Goal: Information Seeking & Learning: Learn about a topic

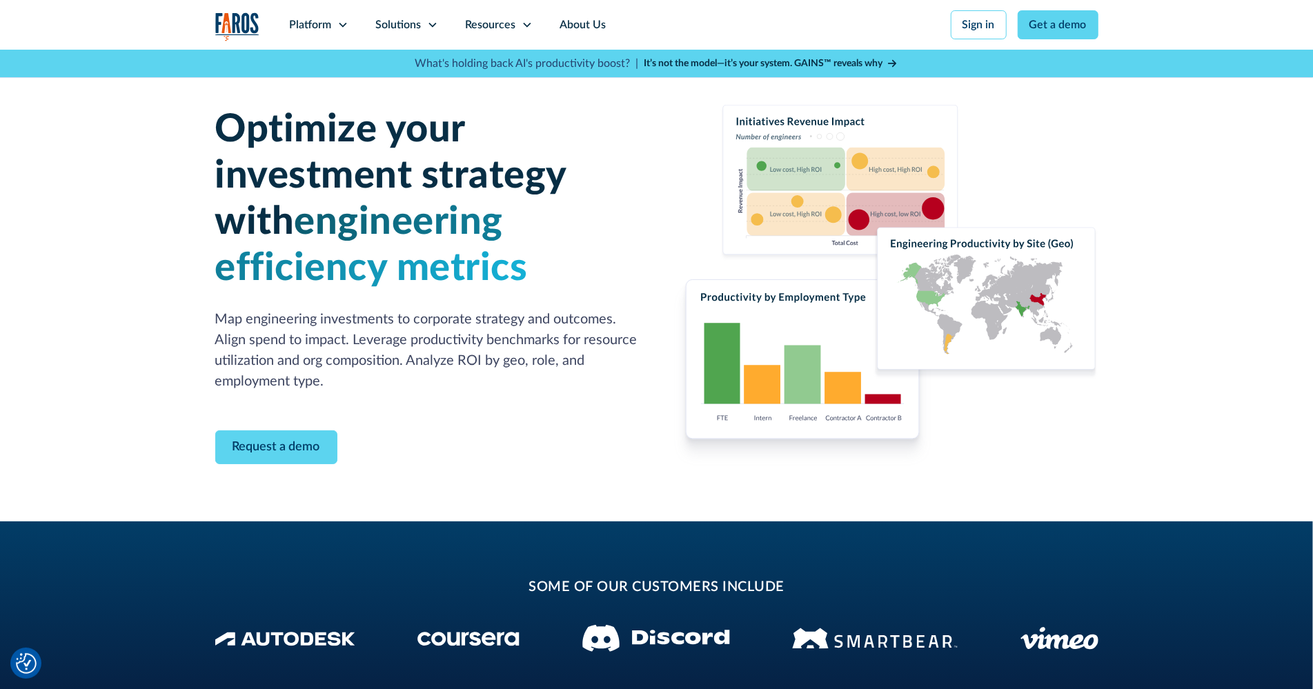
click at [755, 336] on img at bounding box center [885, 285] width 425 height 361
click at [111, 70] on div "What's holding back AI's productivity boost? | It’s not the model—it’s your sys…" at bounding box center [656, 64] width 1357 height 28
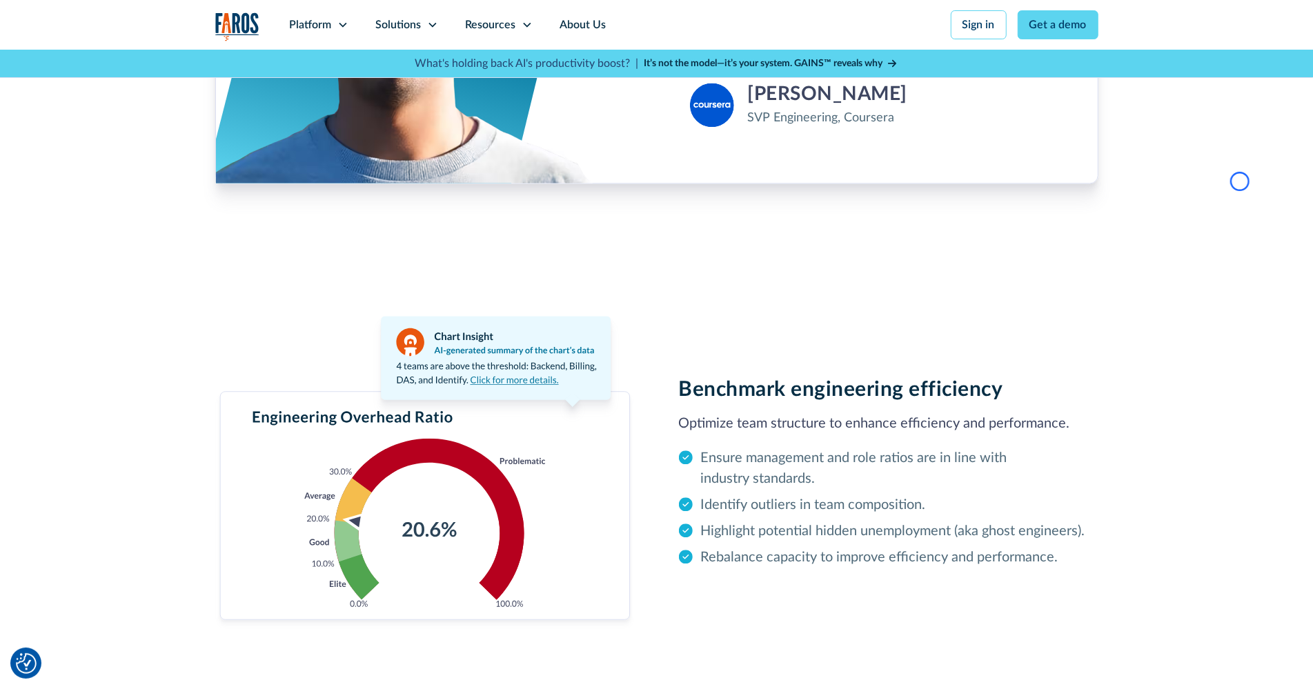
scroll to position [2317, 0]
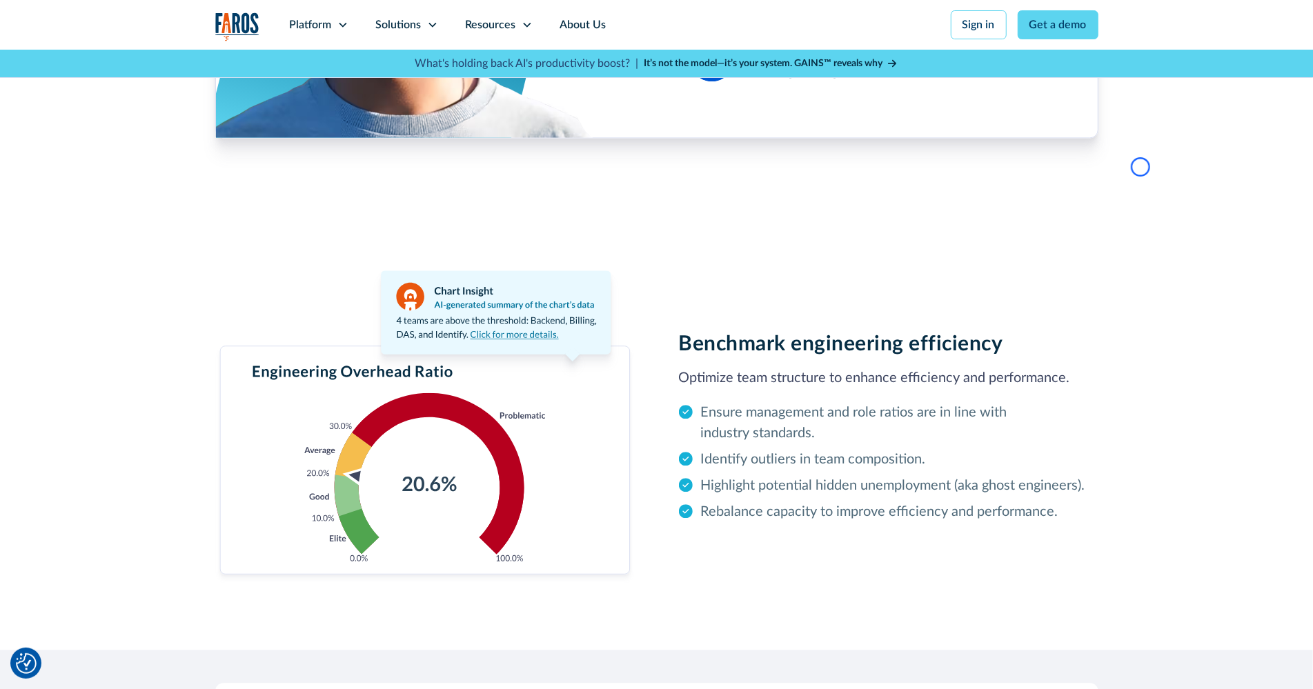
click at [111, 70] on div "What's holding back AI's productivity boost? | It’s not the model—it’s your sys…" at bounding box center [656, 64] width 1357 height 28
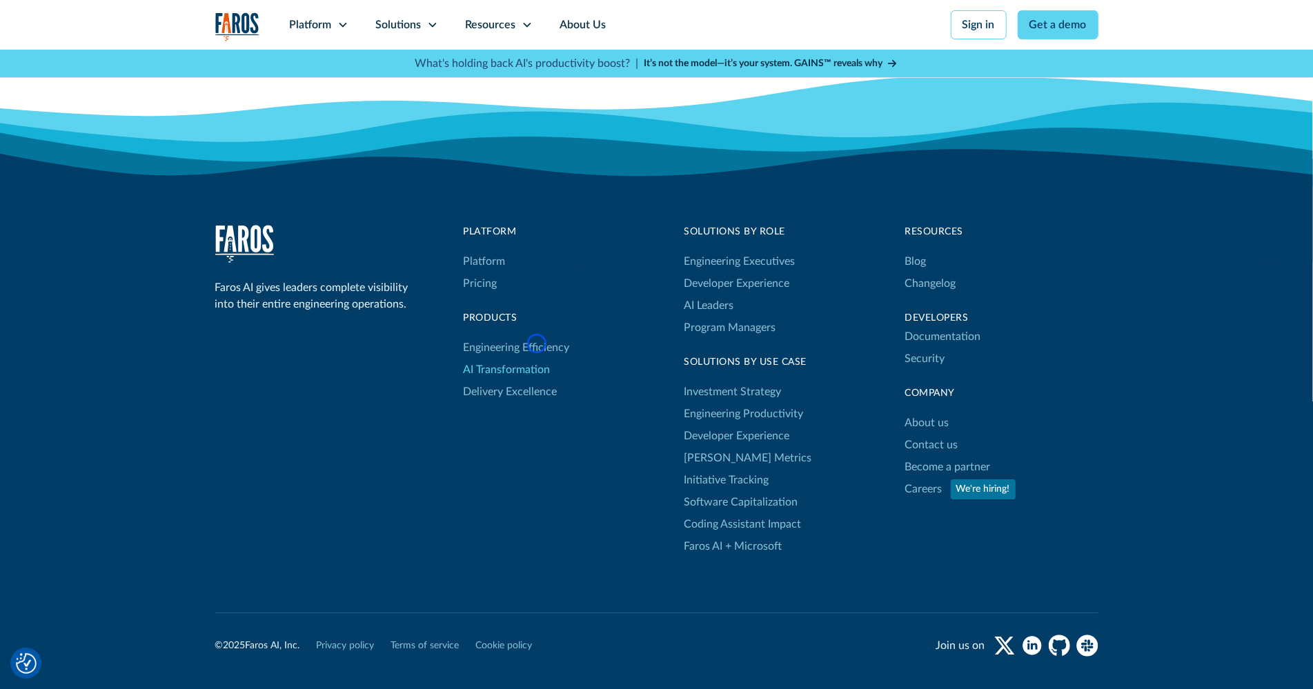
click at [537, 359] on link "AI Transformation" at bounding box center [507, 370] width 87 height 22
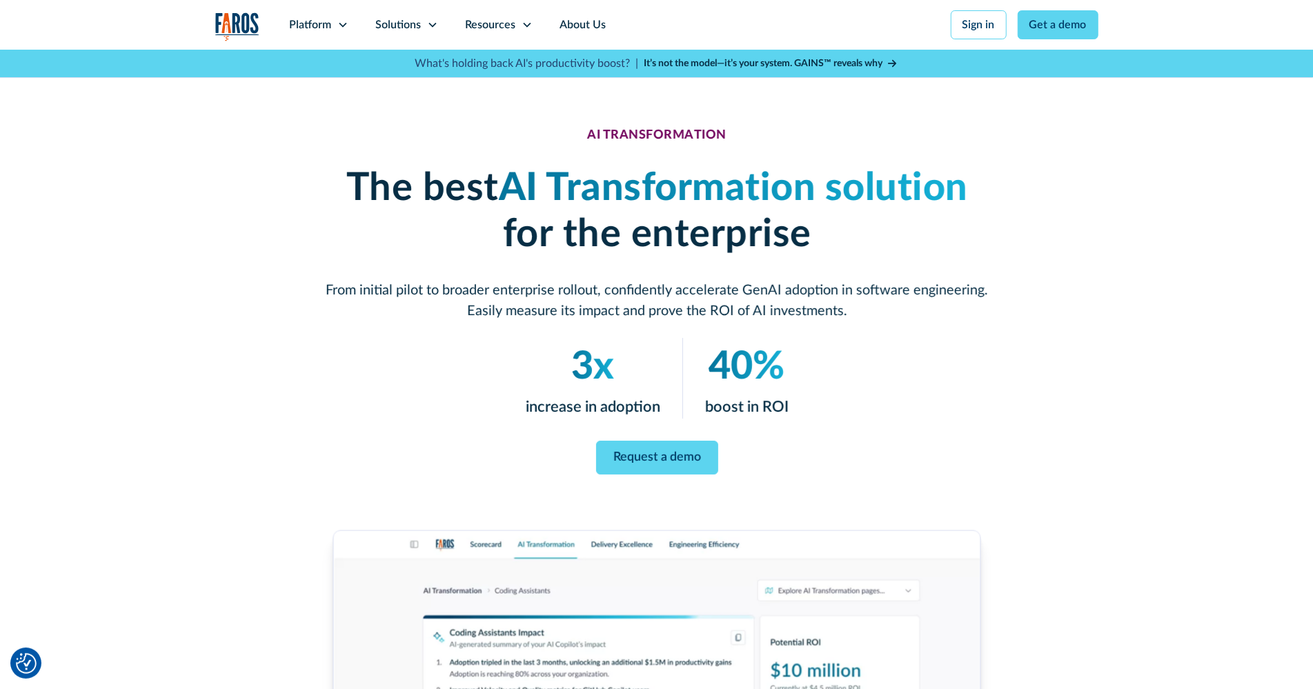
click at [537, 343] on p "3x" at bounding box center [592, 367] width 134 height 58
click at [71, 82] on div "AI TRANSFORMATION The best AI Transformation solution for the enterprise From i…" at bounding box center [656, 589] width 1313 height 1079
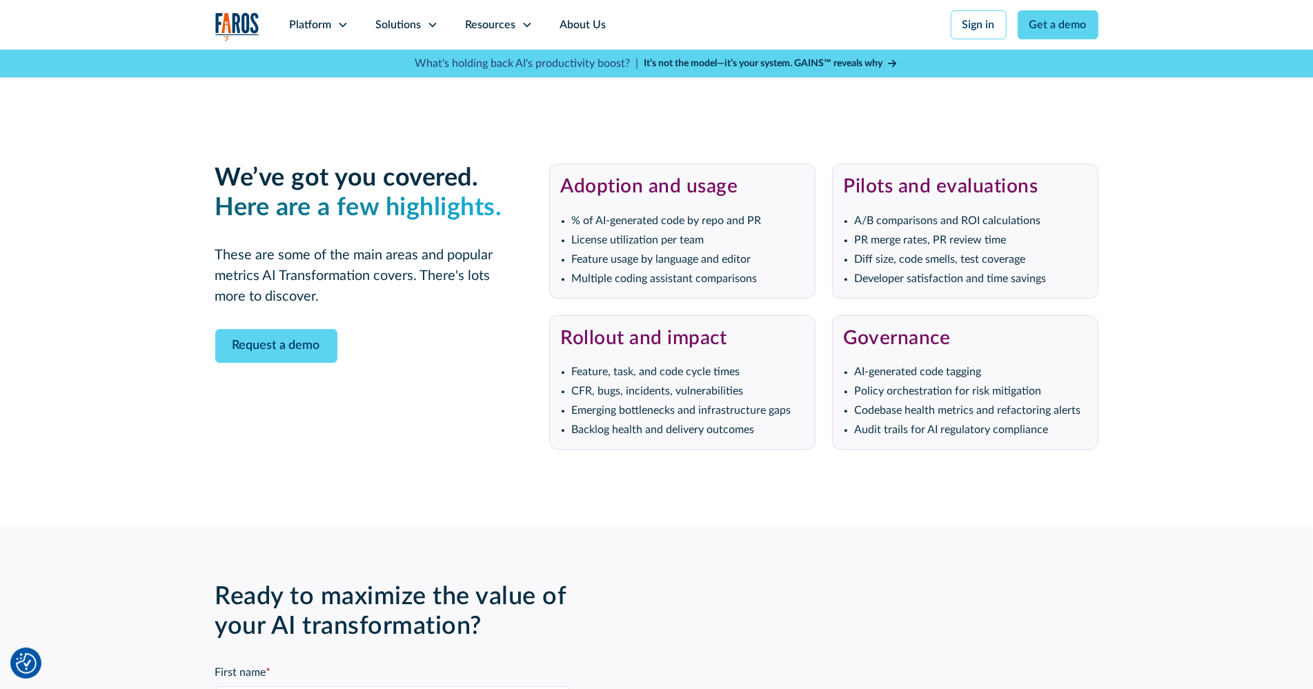
scroll to position [2961, 0]
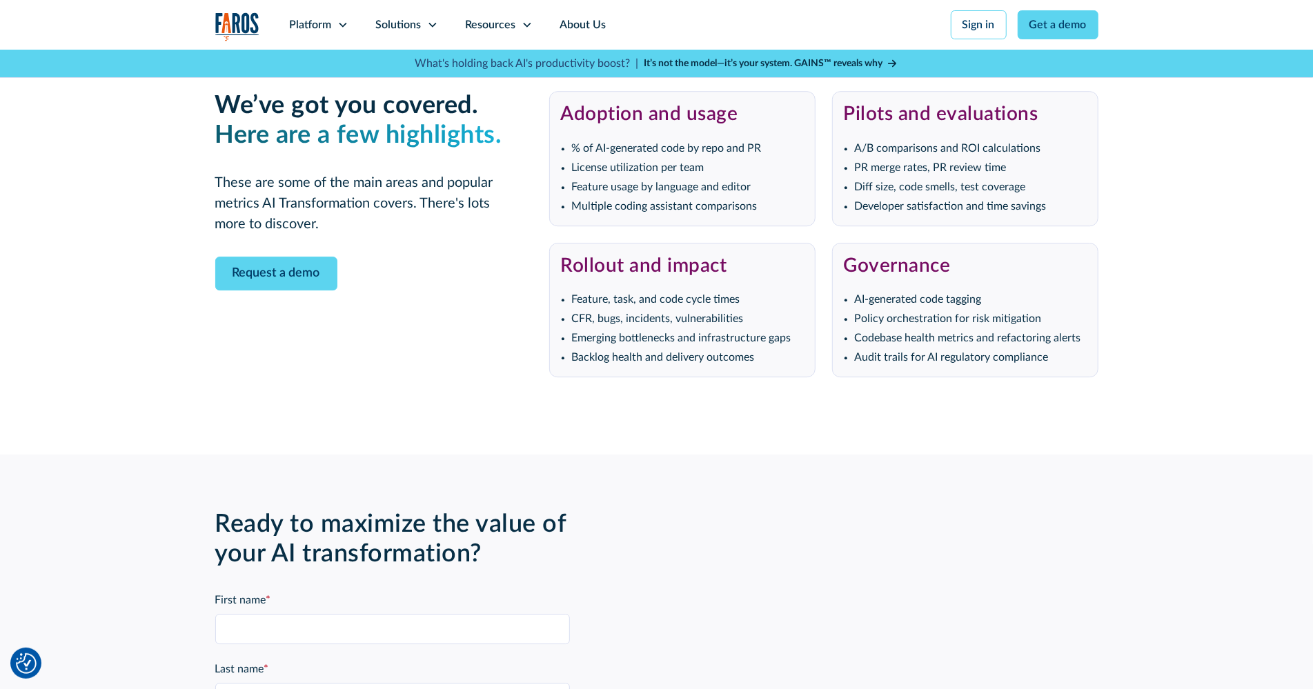
click at [71, 82] on div "We’ve got you covered. ‍ Here are a few highlights. These are some of the main …" at bounding box center [656, 234] width 1313 height 441
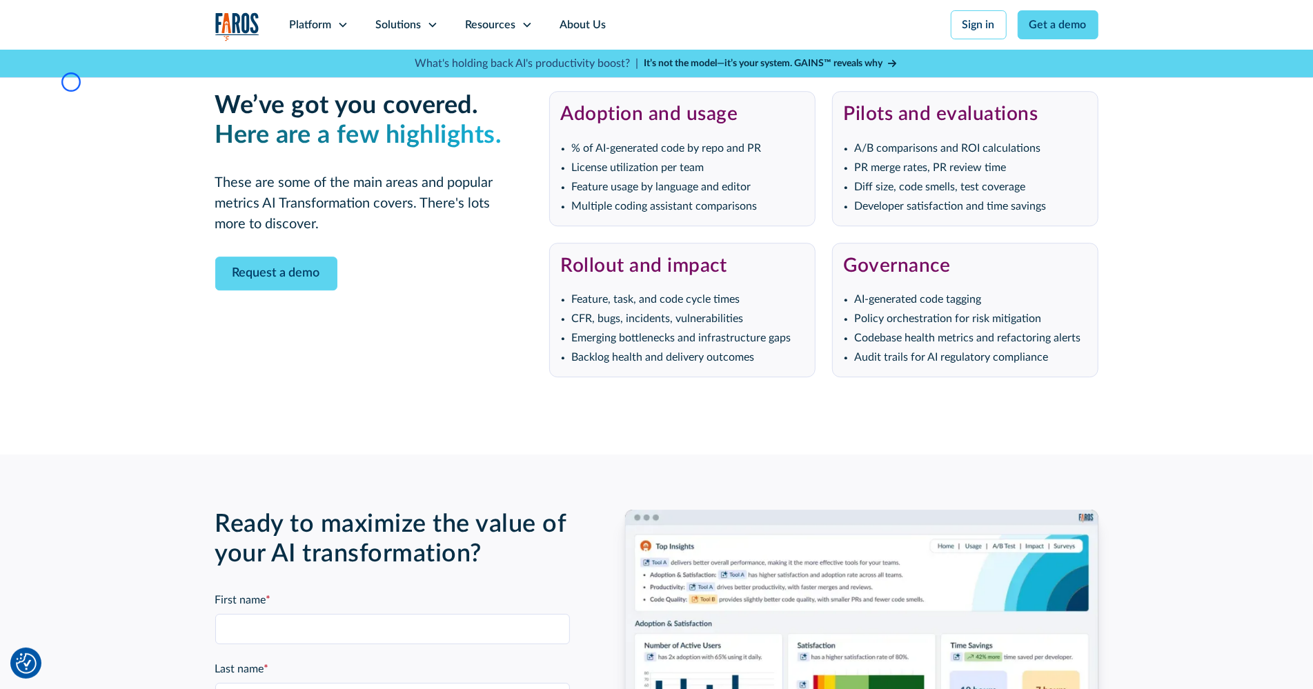
scroll to position [4479, 0]
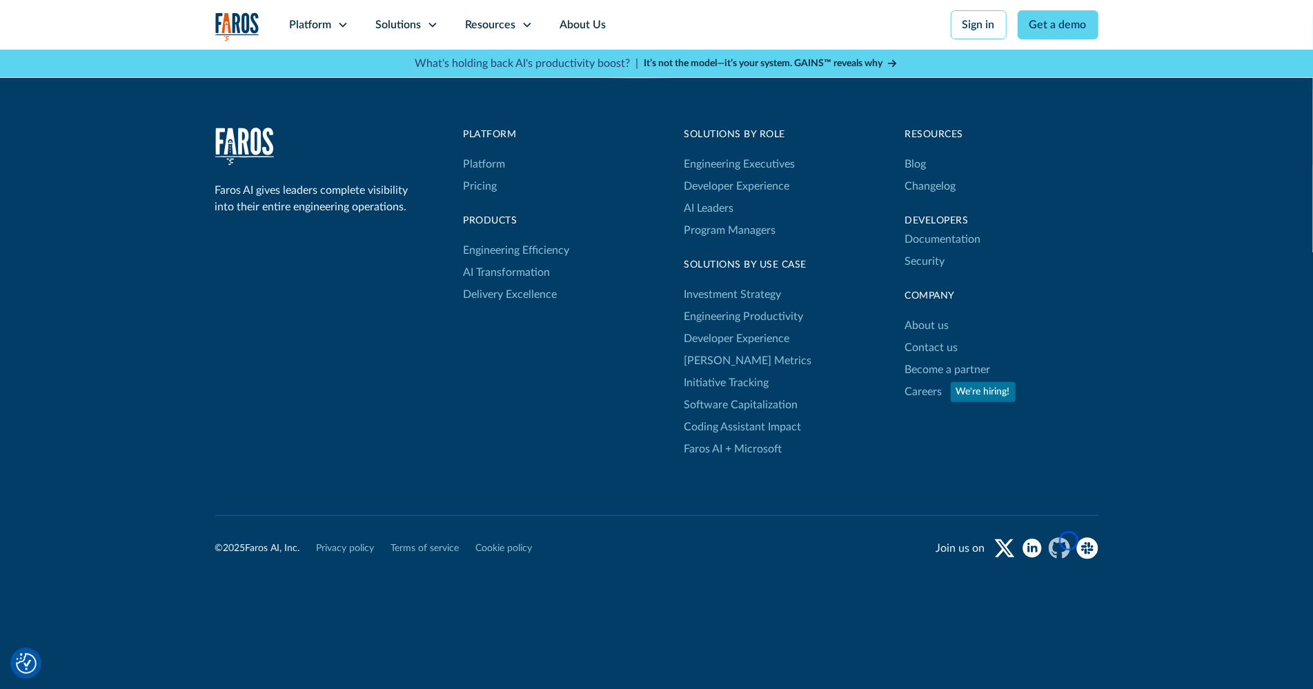
click at [1068, 541] on icon "github" at bounding box center [1058, 548] width 21 height 22
click at [750, 449] on link "Faros AI + Microsoft" at bounding box center [733, 449] width 98 height 22
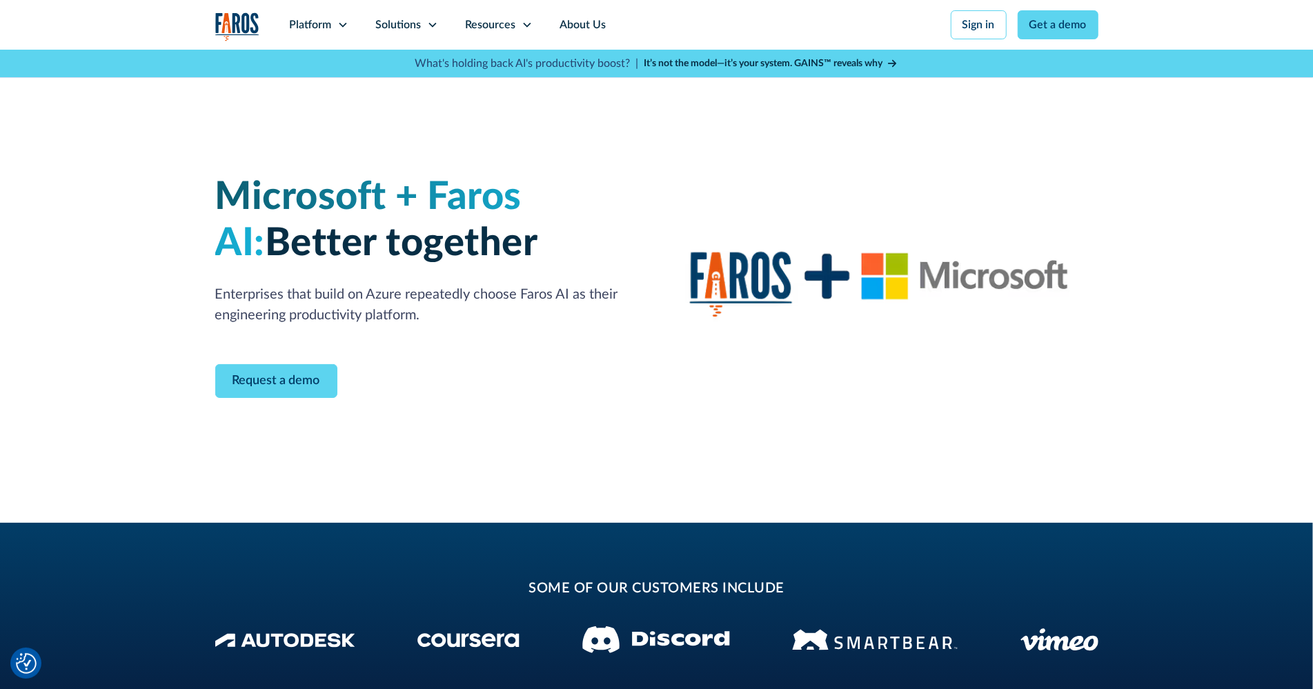
click at [750, 449] on img at bounding box center [885, 286] width 425 height 363
click at [85, 108] on div "Microsoft + Faros AI: Better together Enterprises that build on Azure repeatedl…" at bounding box center [656, 286] width 1313 height 473
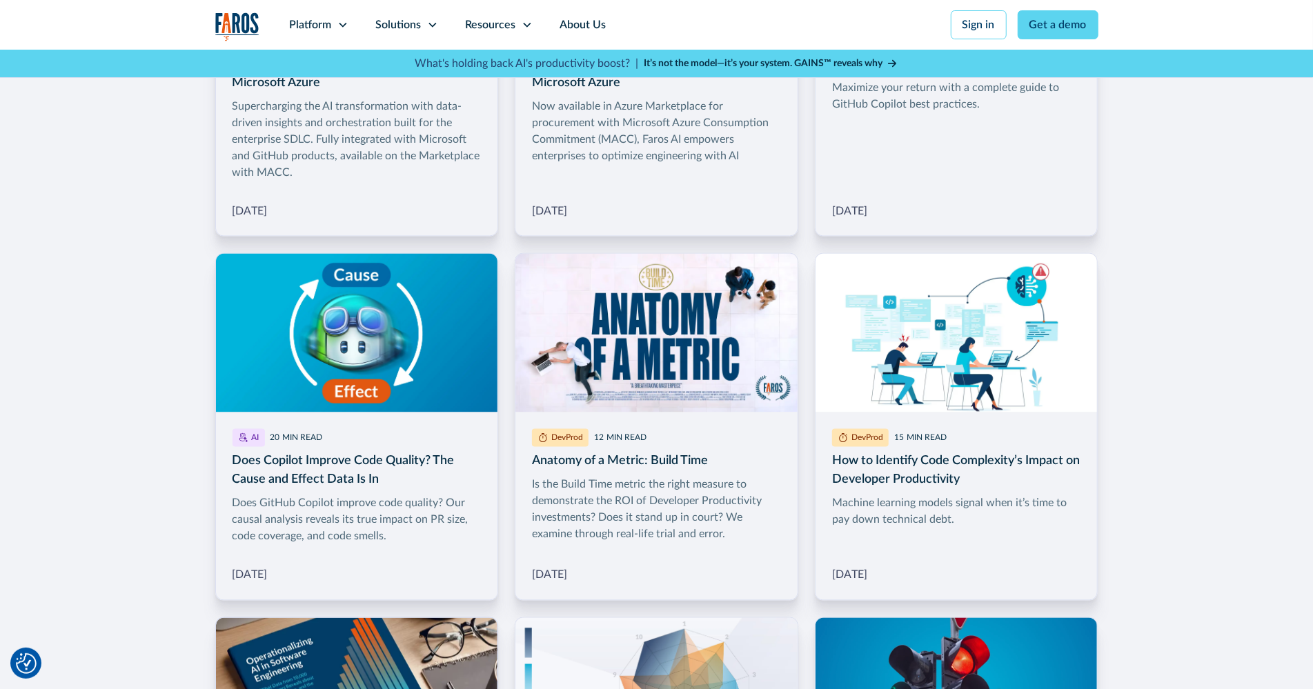
scroll to position [1811, 0]
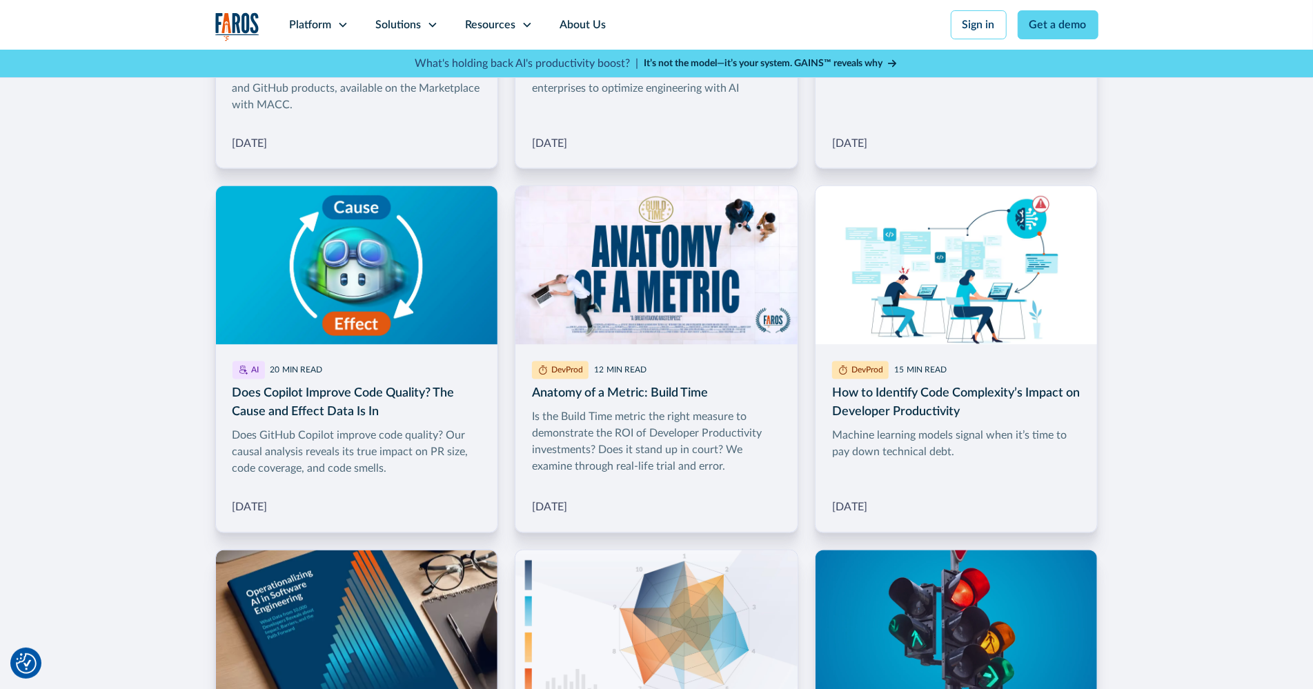
click at [85, 108] on div "EXPLORE MORE DevProd 4 MIN READ Faros AI Powers the Future of AI-Driven Enginee…" at bounding box center [656, 326] width 1313 height 1341
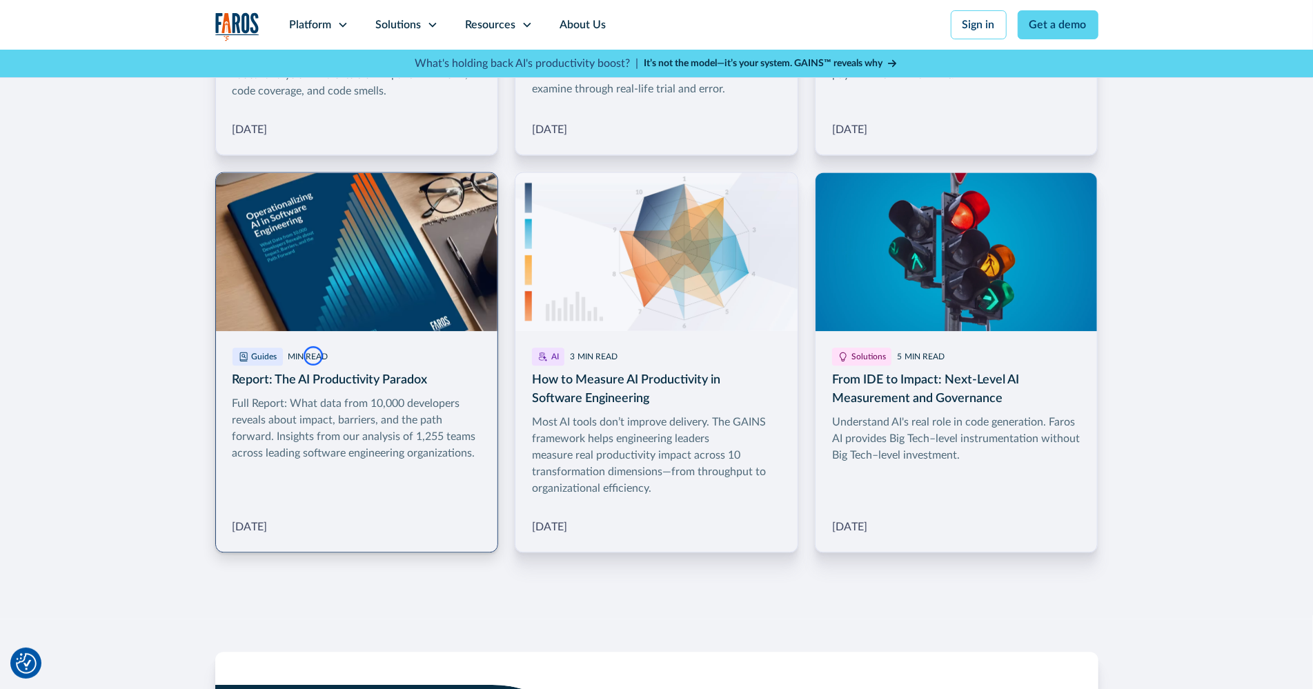
click at [313, 356] on link "More Blog Link" at bounding box center [356, 362] width 283 height 381
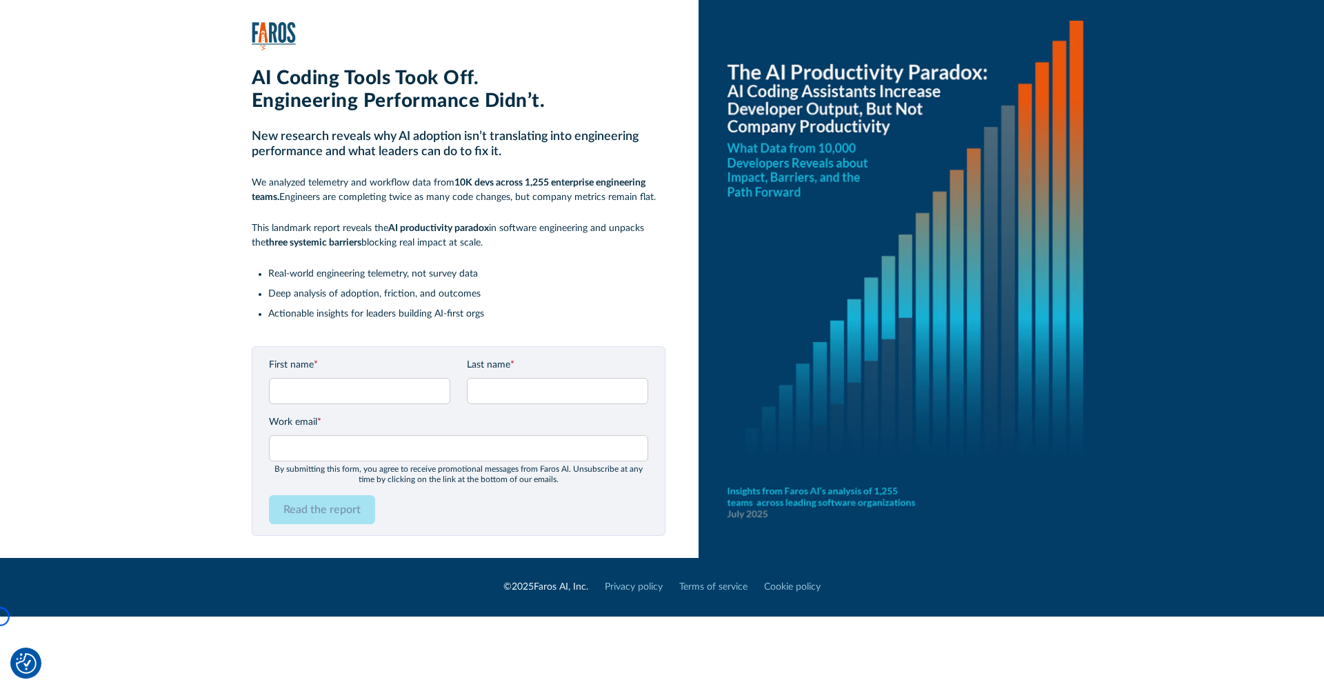
click at [108, 134] on div "AI Coding Tools Took Off. Engineering Performance Didn’t. New research reveals …" at bounding box center [682, 279] width 1284 height 558
